Goal: Information Seeking & Learning: Check status

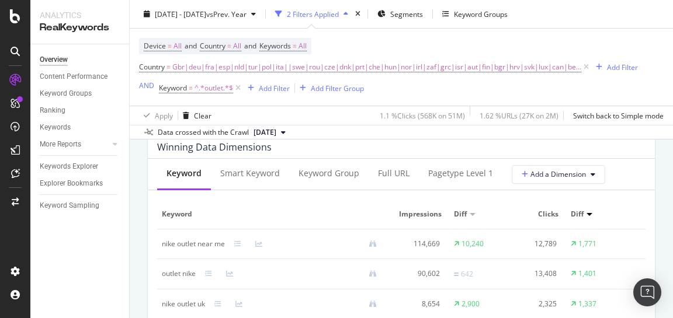
scroll to position [1061, 0]
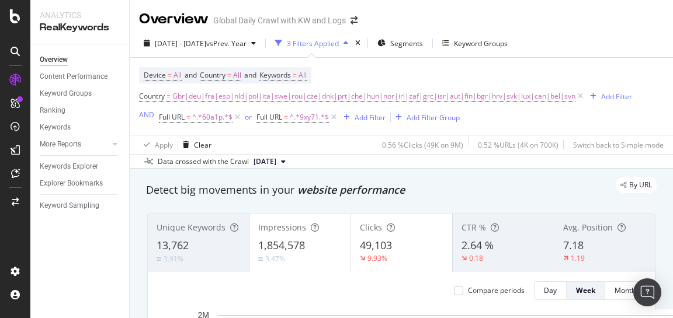
scroll to position [1048, 0]
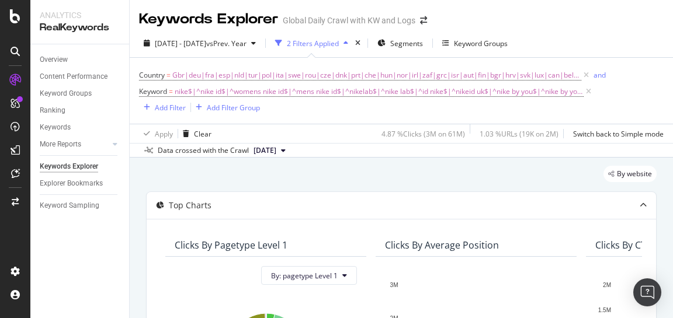
scroll to position [0, 2879]
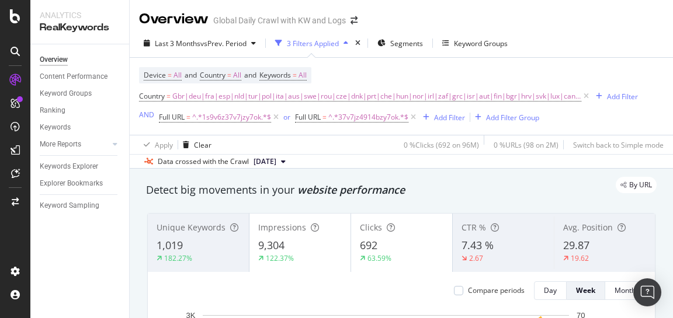
scroll to position [23, 0]
